Goal: Book appointment/travel/reservation

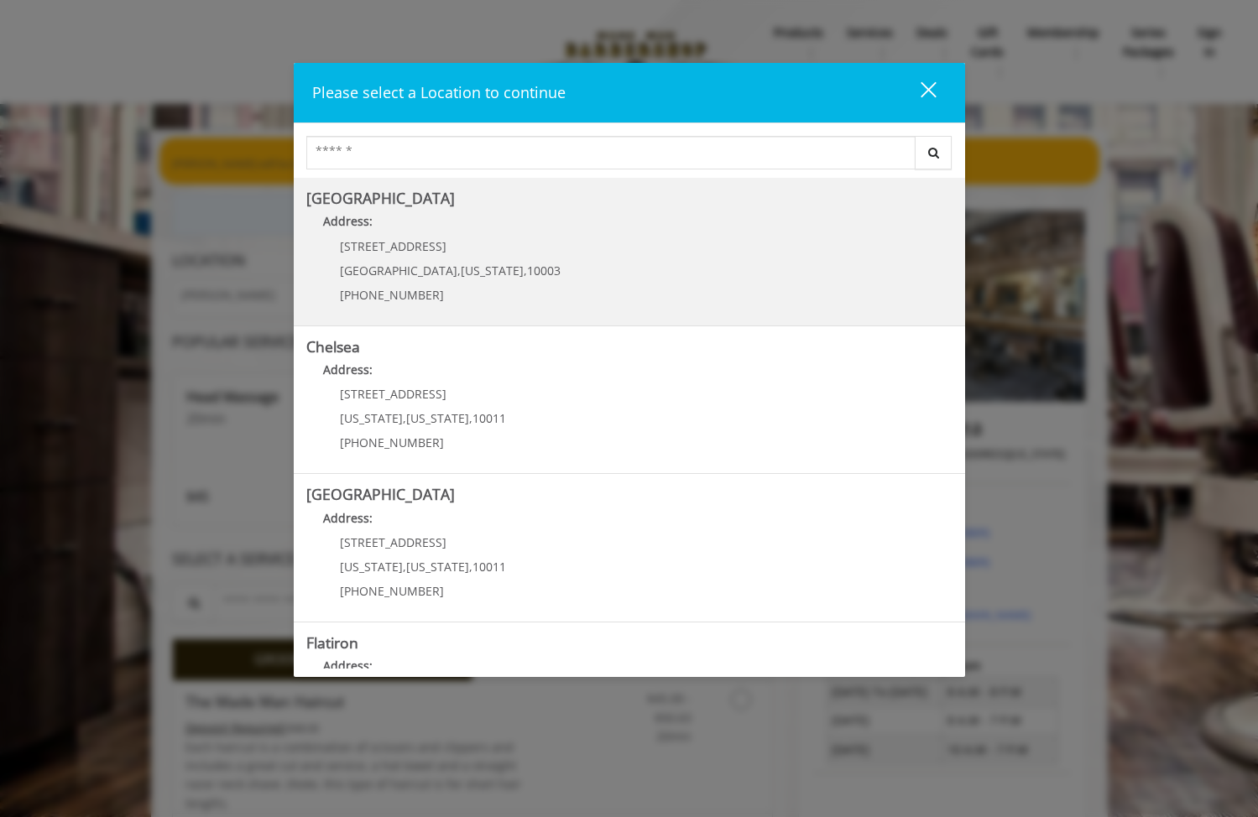
click at [569, 241] on Village "Greenwich Village Address: 60 E 8th St Manhattan , New York , 10003 (212) 598-1…" at bounding box center [629, 251] width 646 height 122
